Goal: Check status: Check status

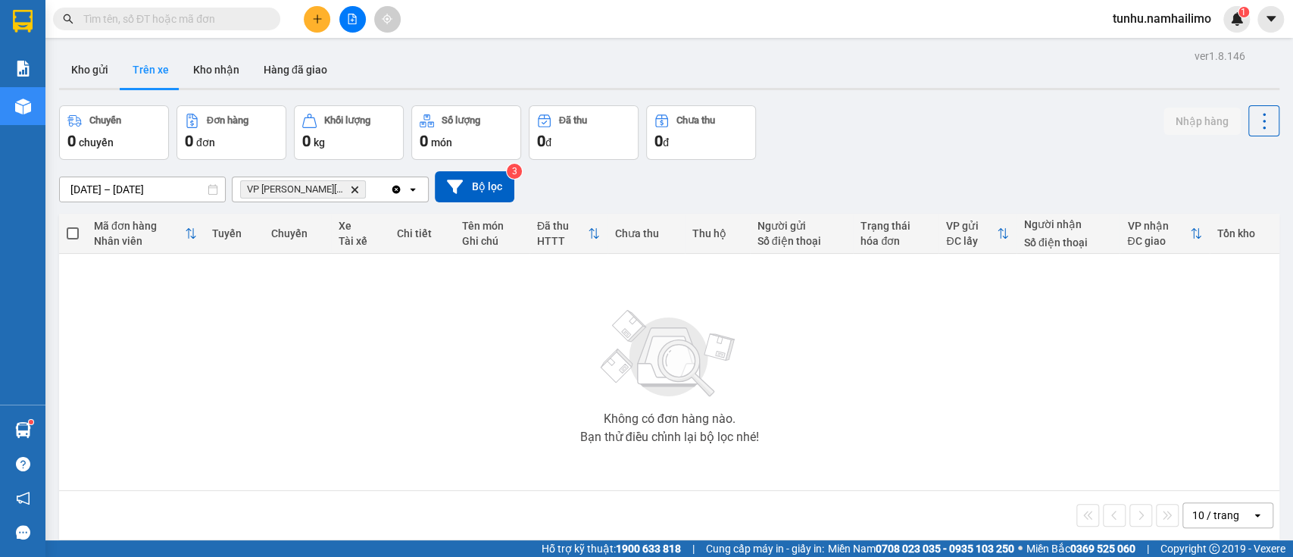
click at [164, 64] on button "Trên xe" at bounding box center [150, 69] width 61 height 36
click at [157, 77] on button "Trên xe" at bounding box center [150, 69] width 61 height 36
click at [200, 73] on button "Kho nhận" at bounding box center [216, 69] width 70 height 36
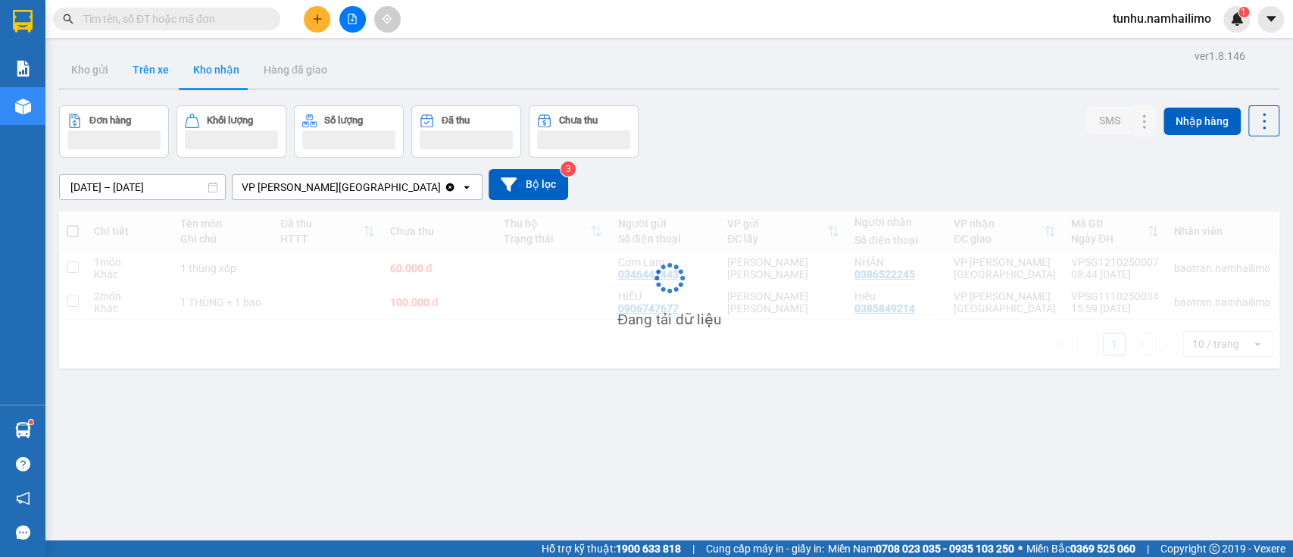
click at [145, 67] on button "Trên xe" at bounding box center [150, 69] width 61 height 36
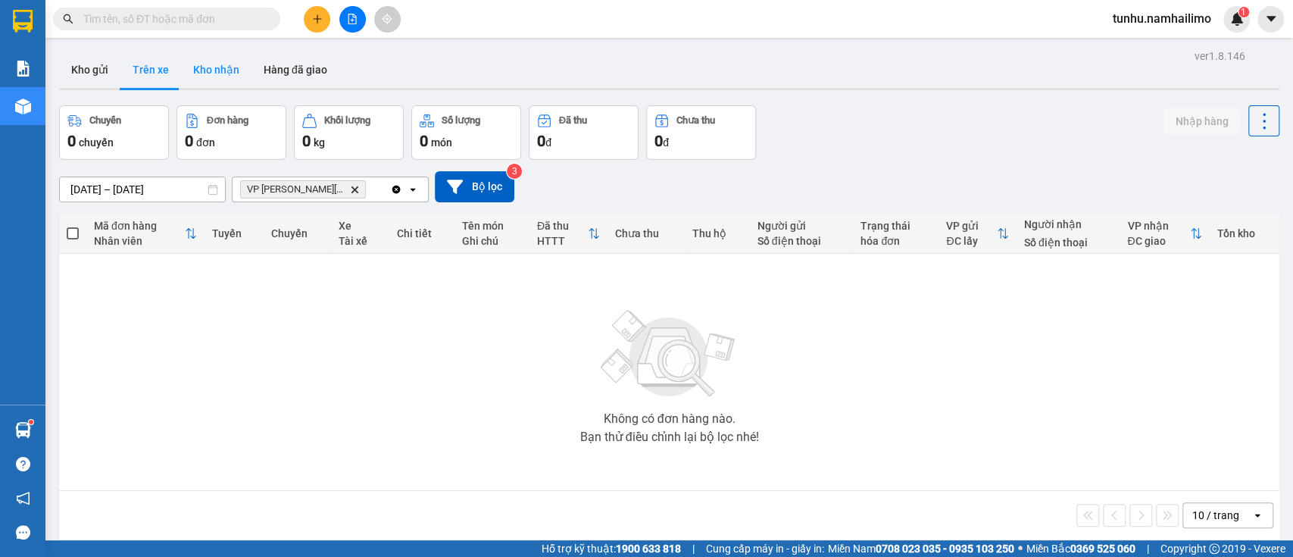
click at [217, 64] on button "Kho nhận" at bounding box center [216, 69] width 70 height 36
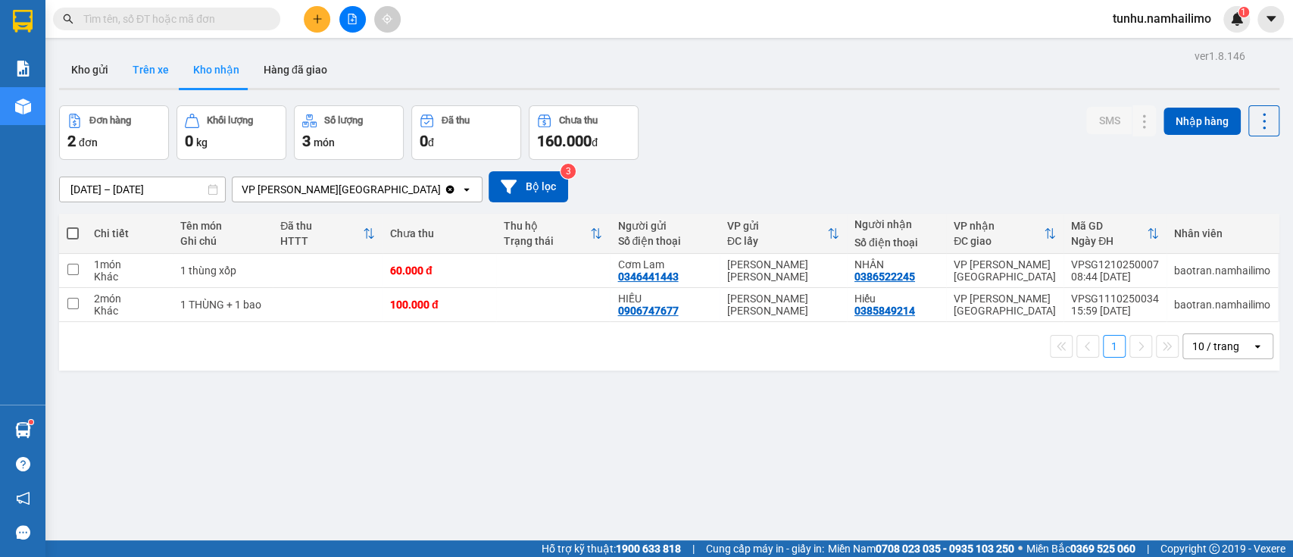
click at [155, 54] on button "Trên xe" at bounding box center [150, 69] width 61 height 36
